Goal: Task Accomplishment & Management: Use online tool/utility

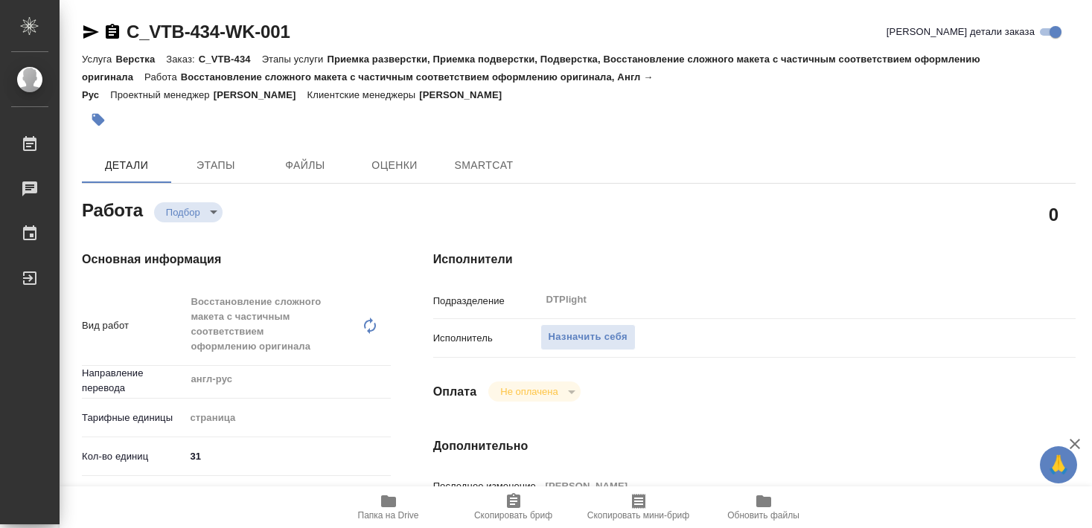
type textarea "x"
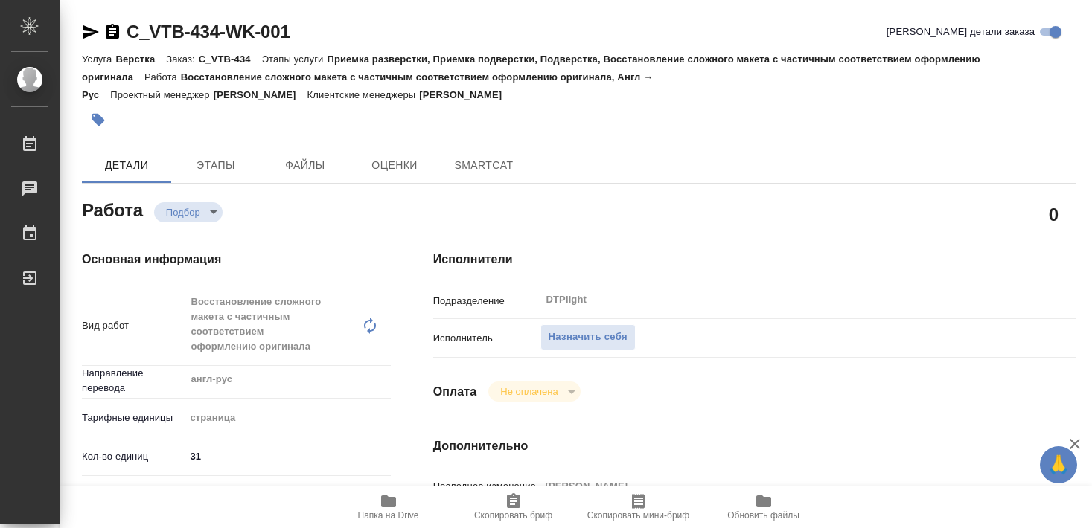
type textarea "x"
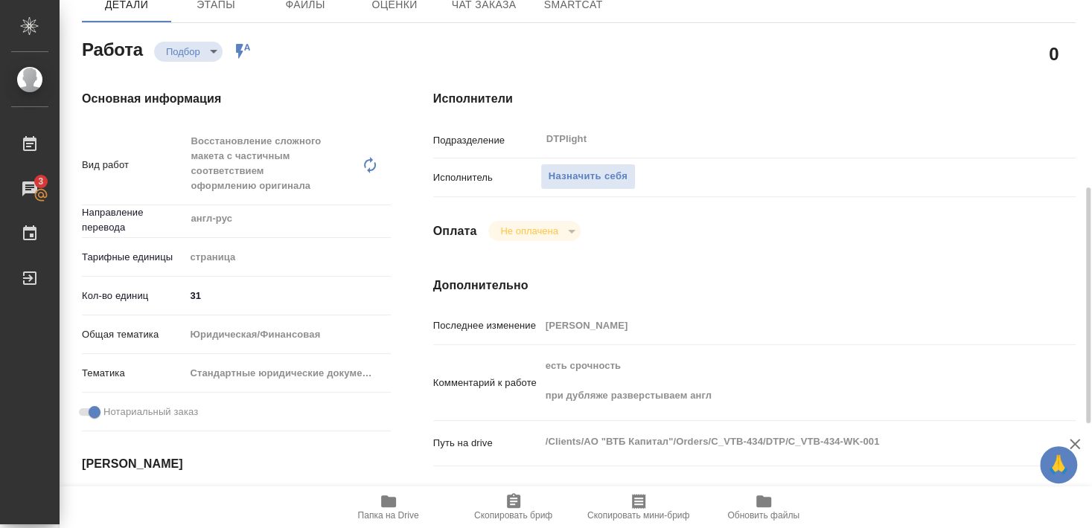
scroll to position [241, 0]
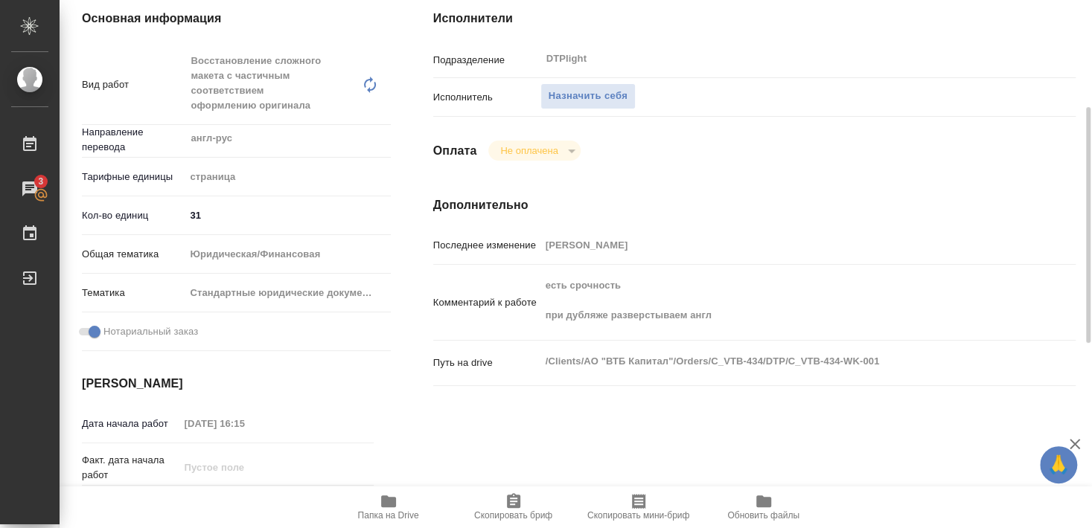
click at [394, 503] on icon "button" at bounding box center [388, 502] width 15 height 12
type textarea "x"
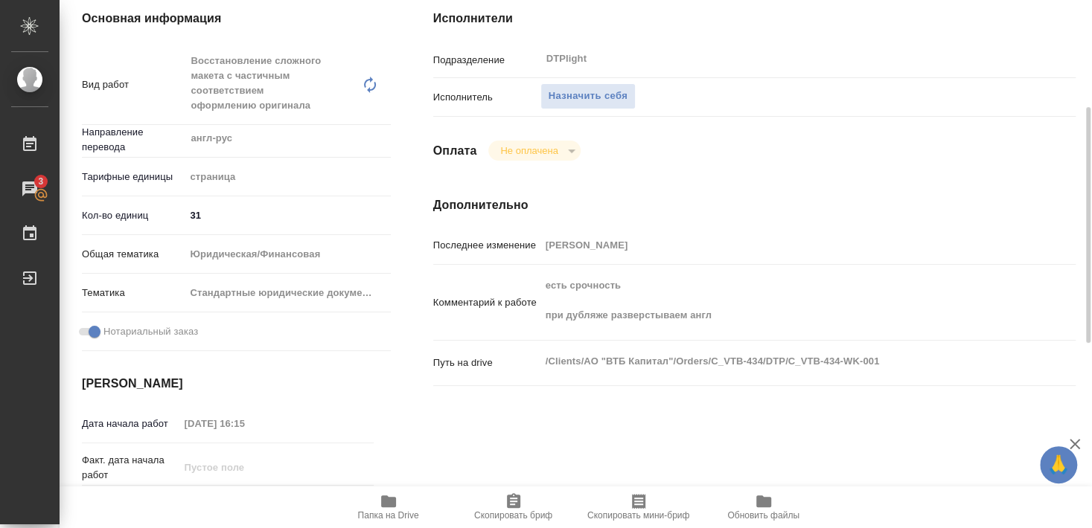
type textarea "x"
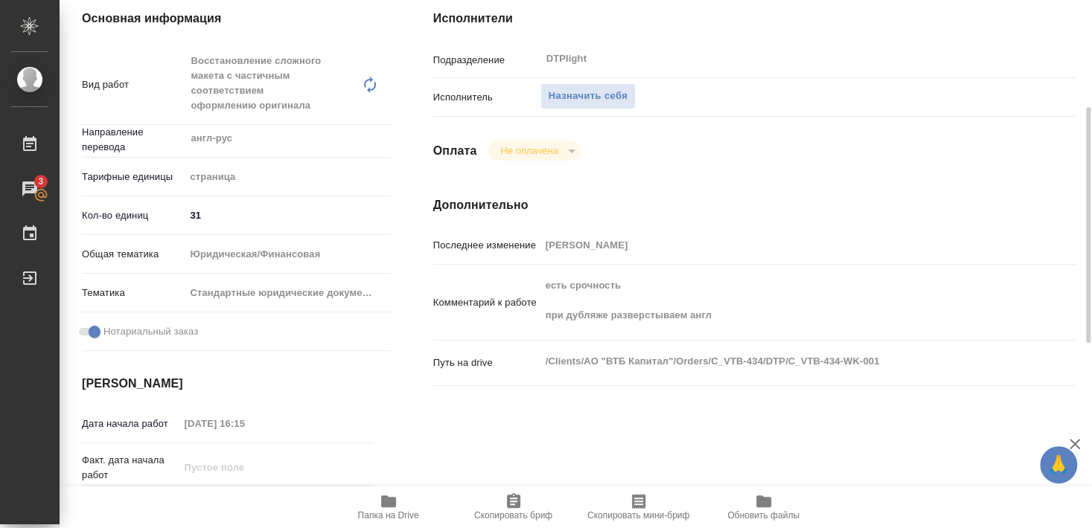
type textarea "x"
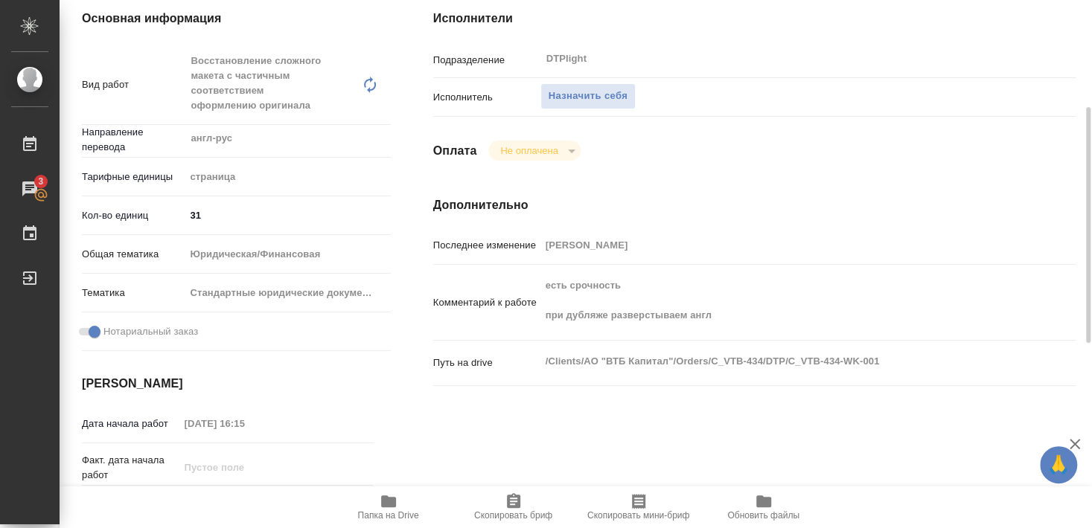
type textarea "x"
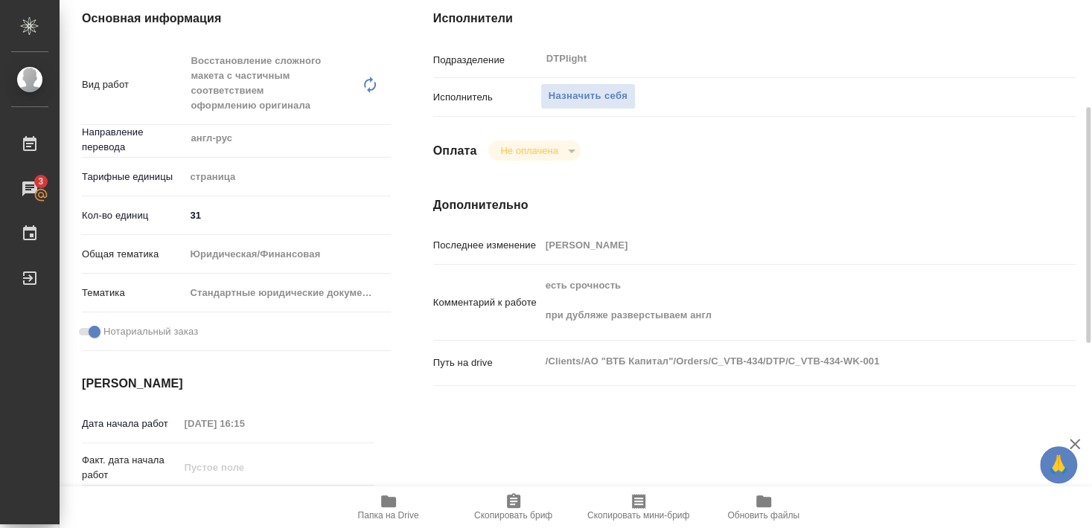
type textarea "x"
